Goal: Task Accomplishment & Management: Use online tool/utility

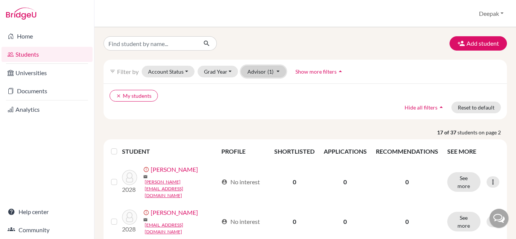
click at [265, 72] on button "Advisor (1)" at bounding box center [263, 72] width 45 height 12
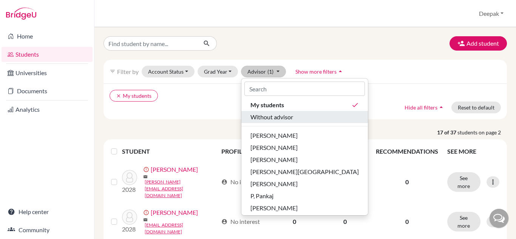
click at [269, 118] on span "Without advisor" at bounding box center [272, 117] width 43 height 9
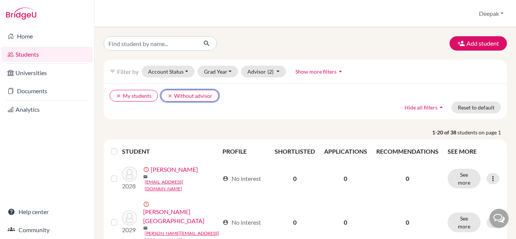
click at [171, 95] on icon "clear" at bounding box center [169, 95] width 5 height 5
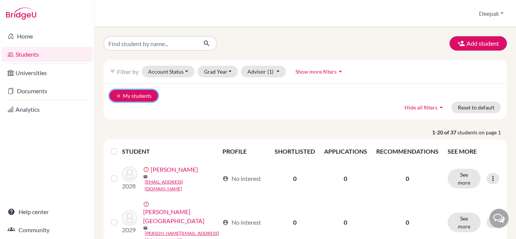
click at [116, 96] on icon "clear" at bounding box center [118, 95] width 5 height 5
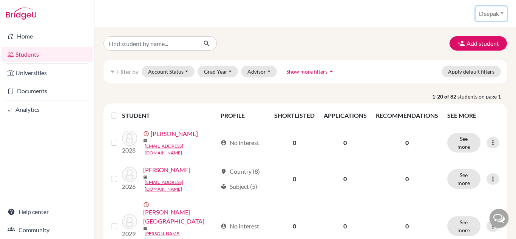
click at [487, 14] on button "Deepak" at bounding box center [491, 13] width 31 height 14
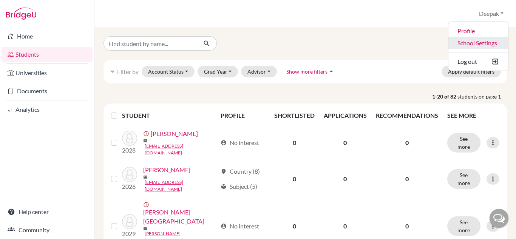
click at [473, 41] on link "School Settings" at bounding box center [479, 43] width 60 height 12
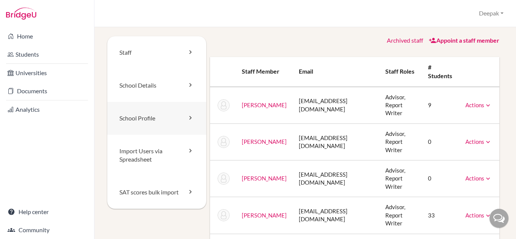
click at [152, 119] on link "School Profile" at bounding box center [156, 118] width 99 height 33
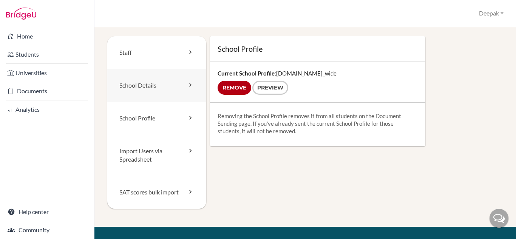
click at [143, 89] on link "School Details" at bounding box center [156, 85] width 99 height 33
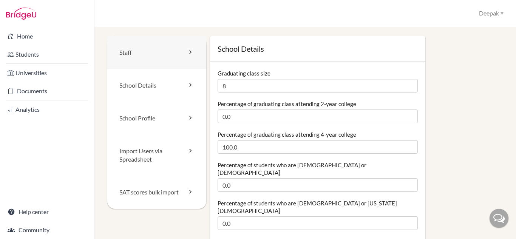
click at [140, 51] on link "Staff" at bounding box center [156, 52] width 99 height 33
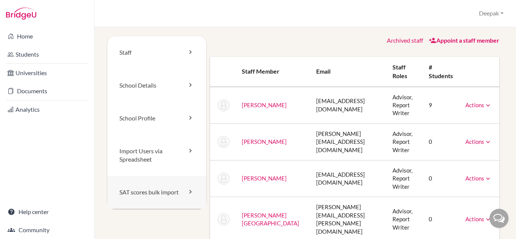
click at [153, 194] on link "SAT scores bulk import" at bounding box center [156, 192] width 99 height 33
